Goal: Task Accomplishment & Management: Complete application form

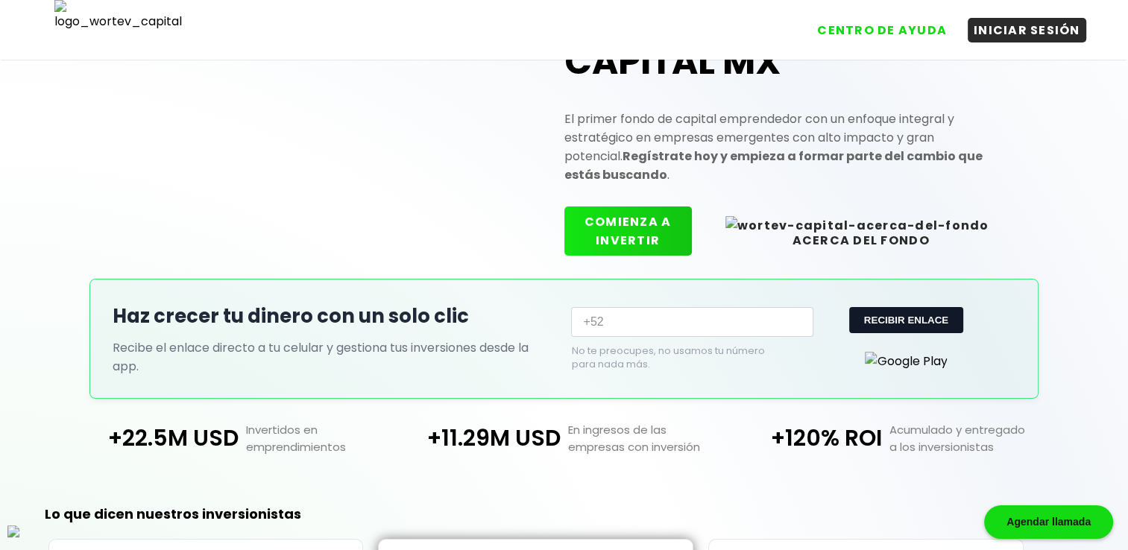
scroll to position [99, 0]
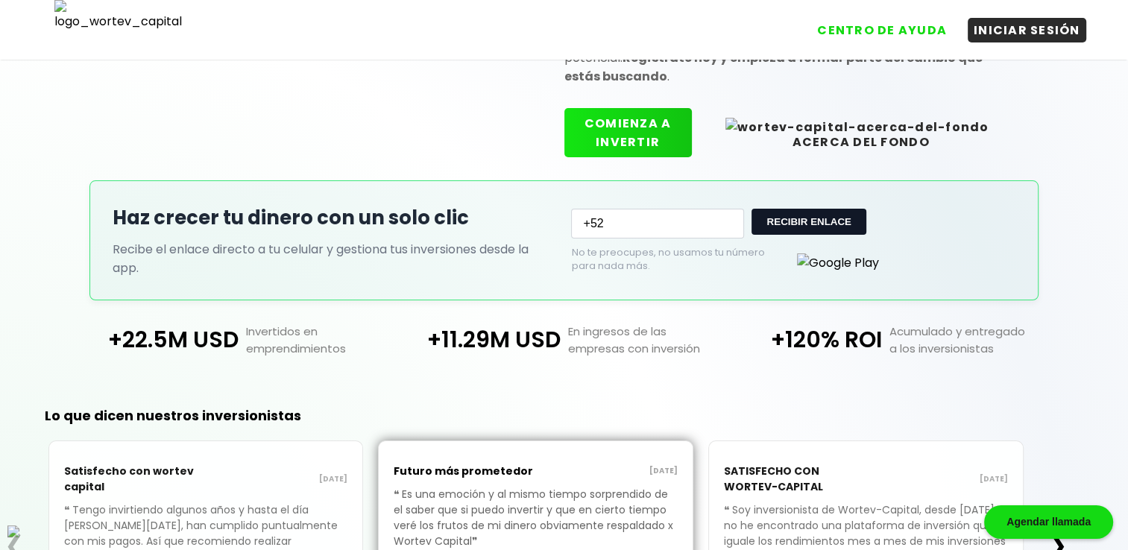
scroll to position [43, 0]
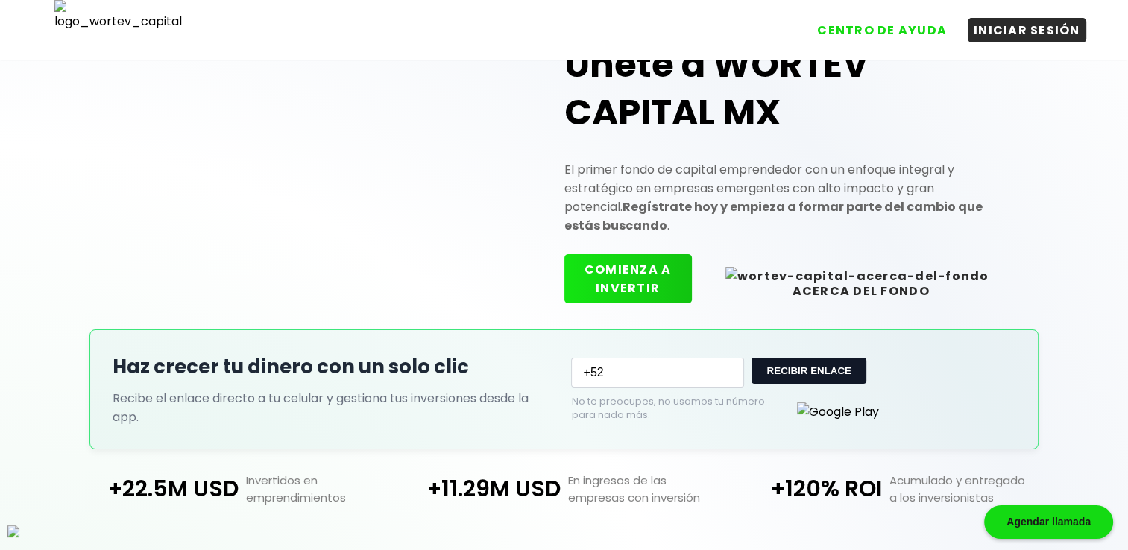
click at [685, 277] on button "COMIENZA A INVERTIR" at bounding box center [629, 278] width 128 height 49
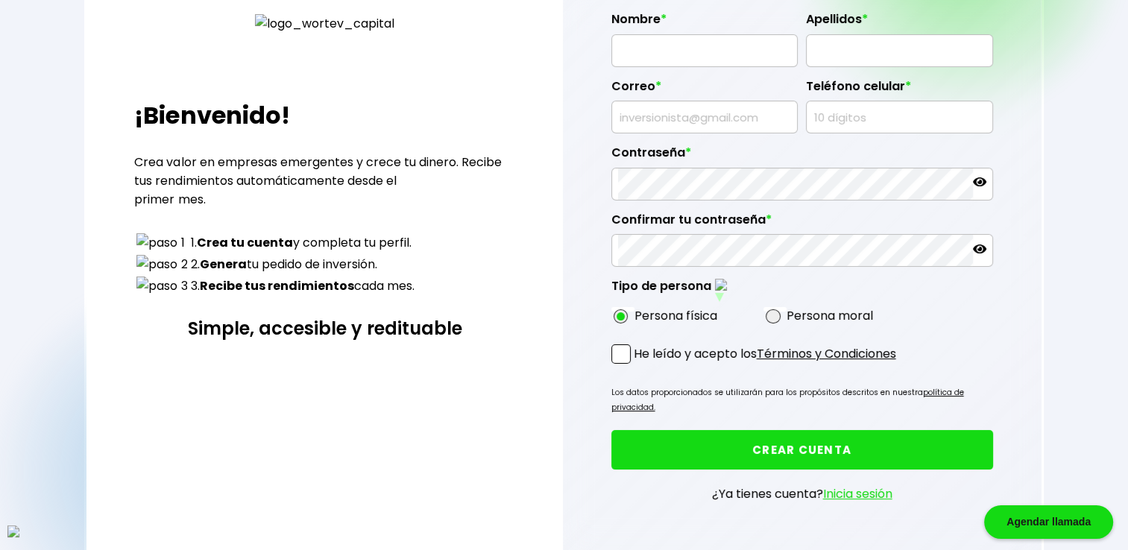
scroll to position [143, 0]
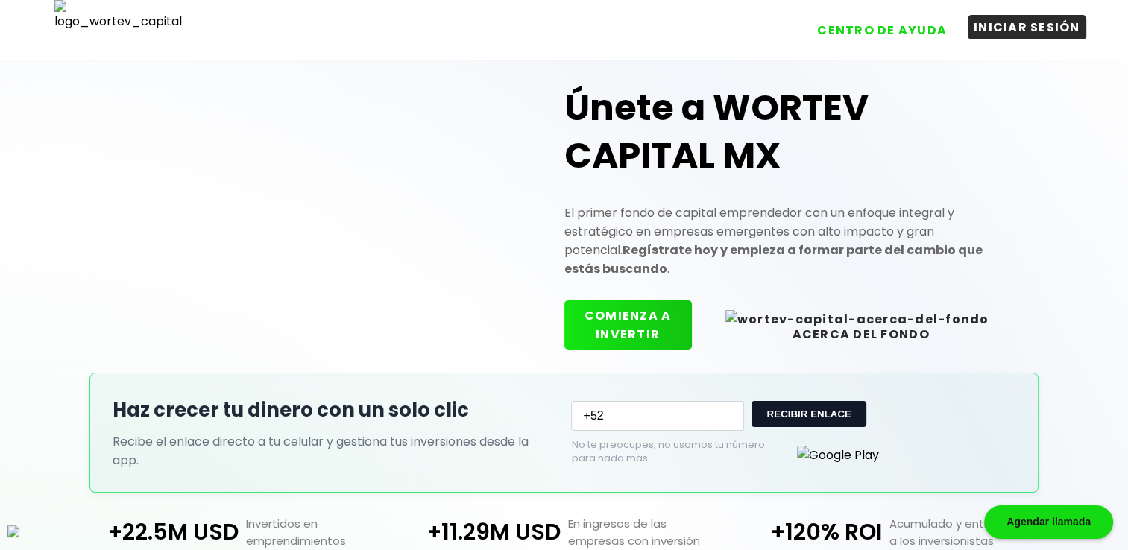
click at [1000, 22] on button "INICIAR SESIÓN" at bounding box center [1027, 27] width 119 height 25
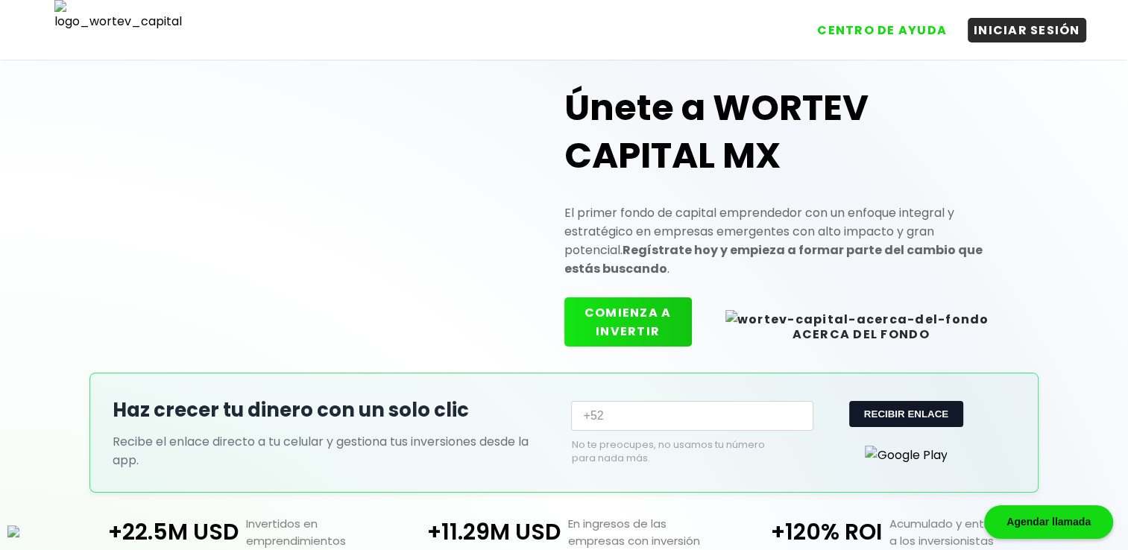
click at [692, 316] on button "COMIENZA A INVERTIR" at bounding box center [629, 322] width 128 height 49
click at [1006, 37] on button "INICIAR SESIÓN" at bounding box center [1027, 27] width 119 height 25
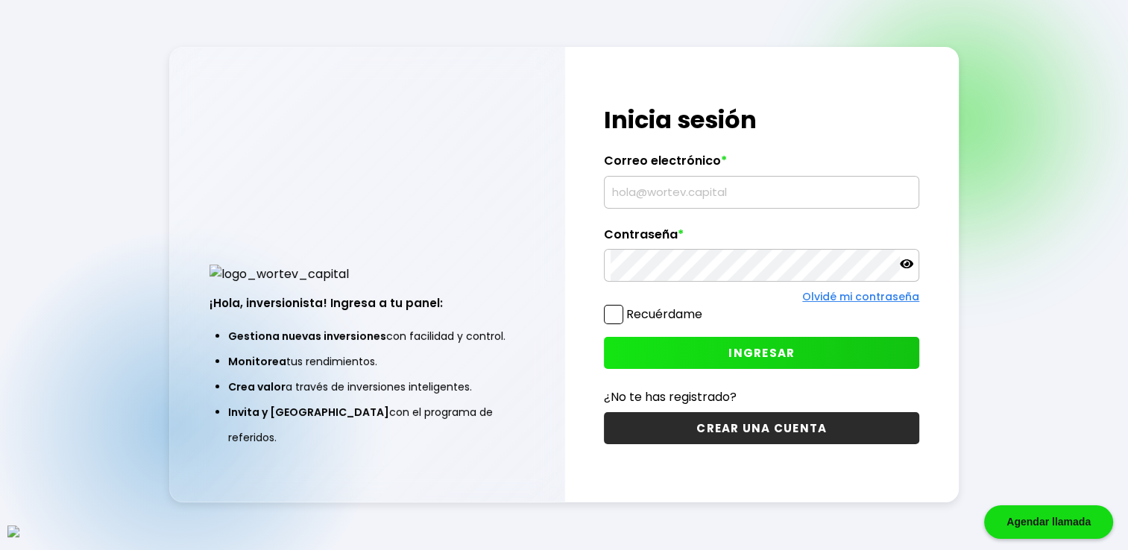
scroll to position [75, 0]
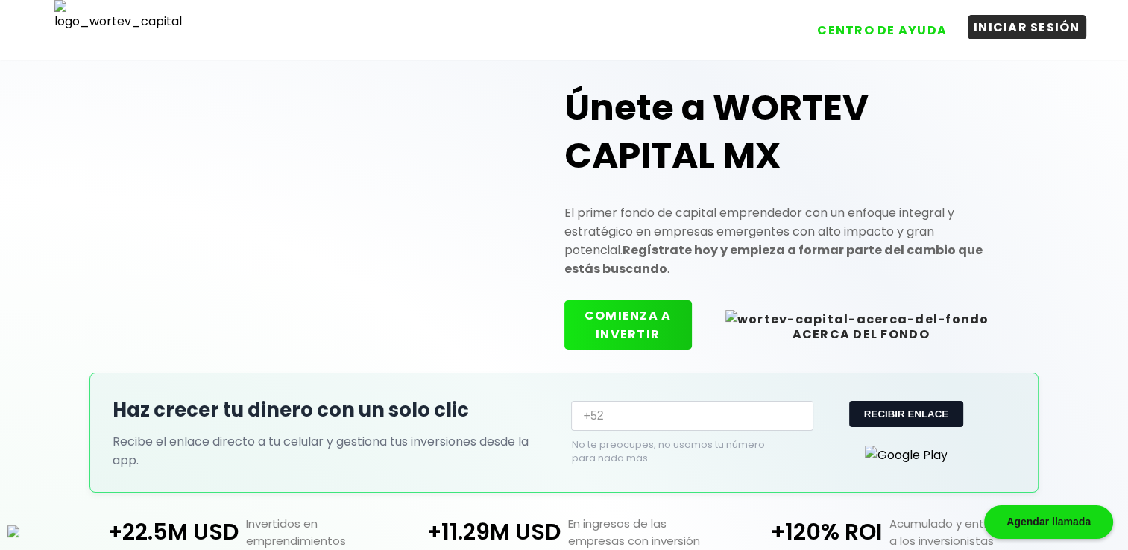
click at [996, 21] on button "INICIAR SESIÓN" at bounding box center [1027, 27] width 119 height 25
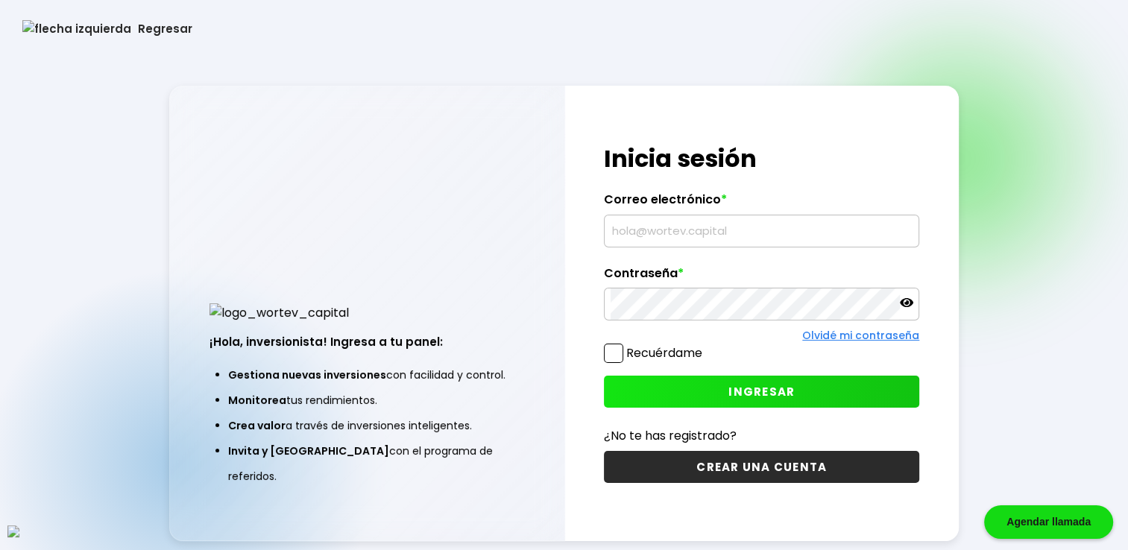
click at [27, 19] on button "Regresar" at bounding box center [107, 29] width 215 height 40
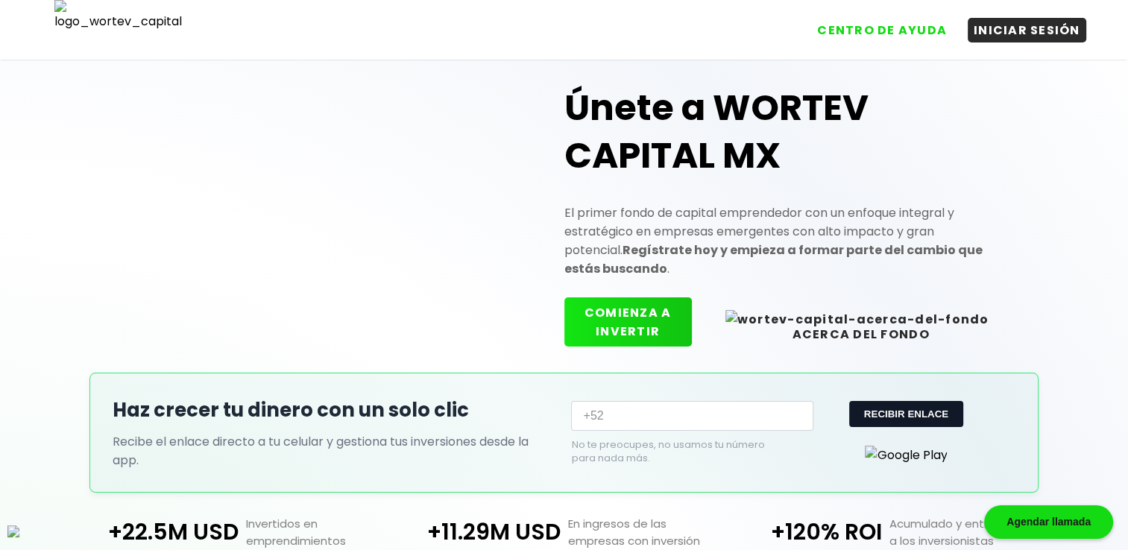
click at [651, 316] on button "COMIENZA A INVERTIR" at bounding box center [629, 322] width 128 height 49
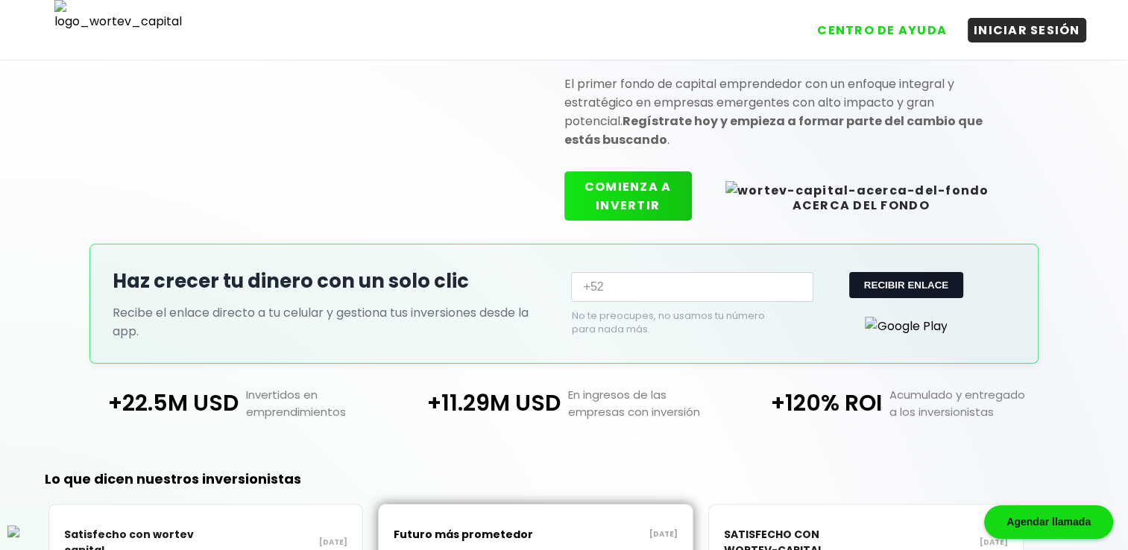
scroll to position [174, 0]
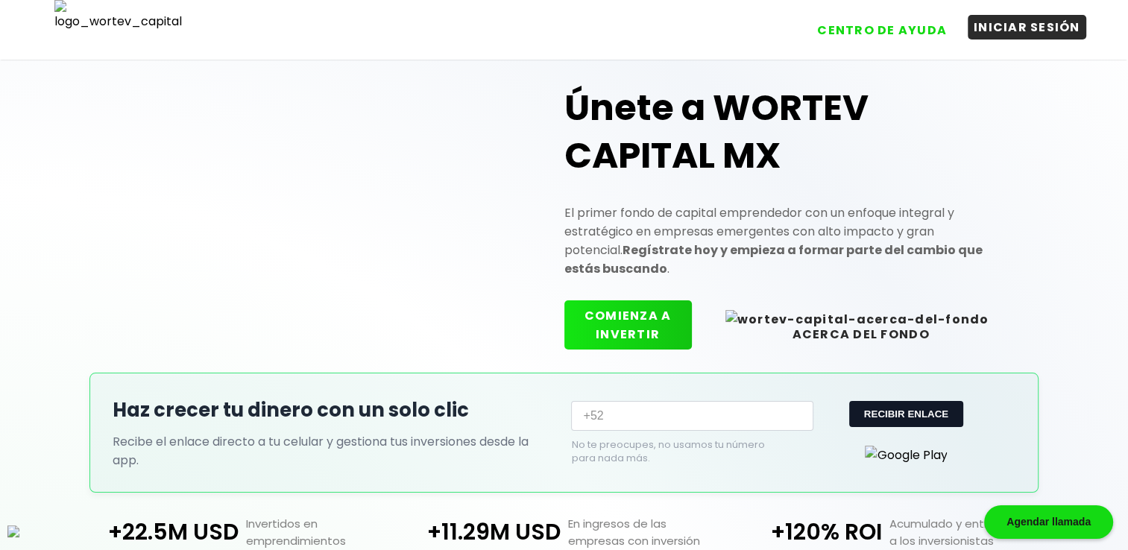
click at [998, 37] on button "INICIAR SESIÓN" at bounding box center [1027, 27] width 119 height 25
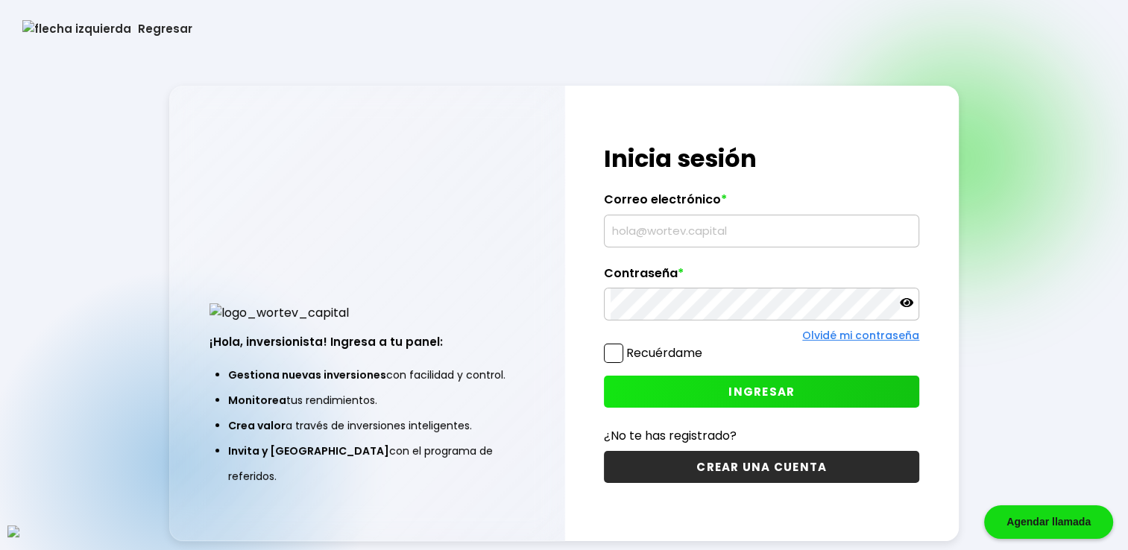
click at [35, 18] on button "Regresar" at bounding box center [107, 29] width 215 height 40
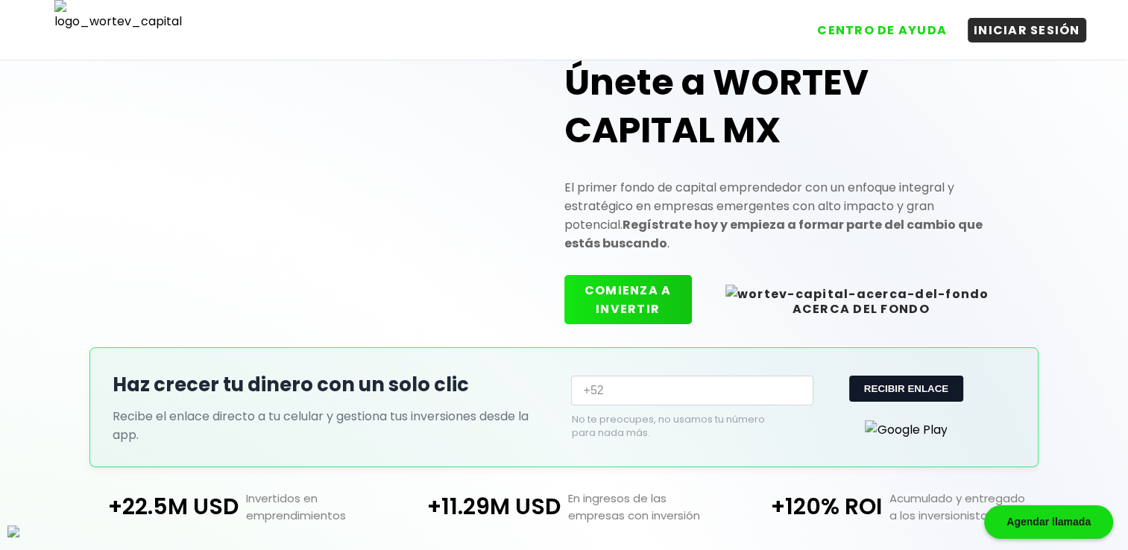
scroll to position [75, 0]
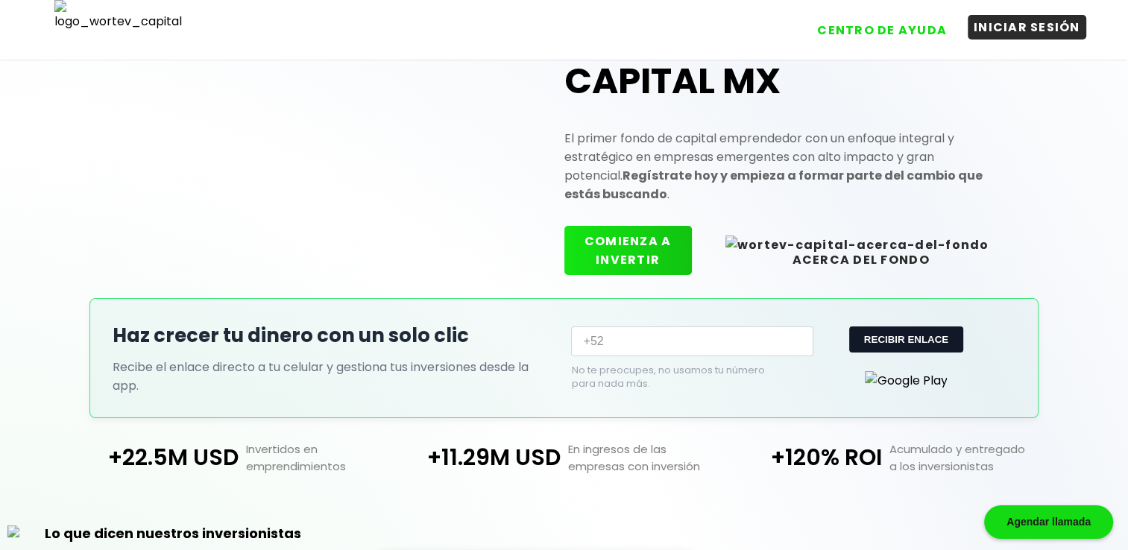
click at [990, 28] on button "INICIAR SESIÓN" at bounding box center [1027, 27] width 119 height 25
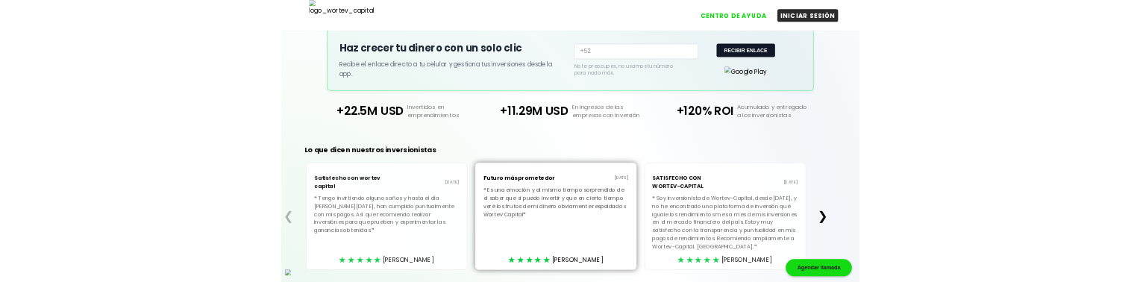
scroll to position [367, 0]
